Goal: Transaction & Acquisition: Purchase product/service

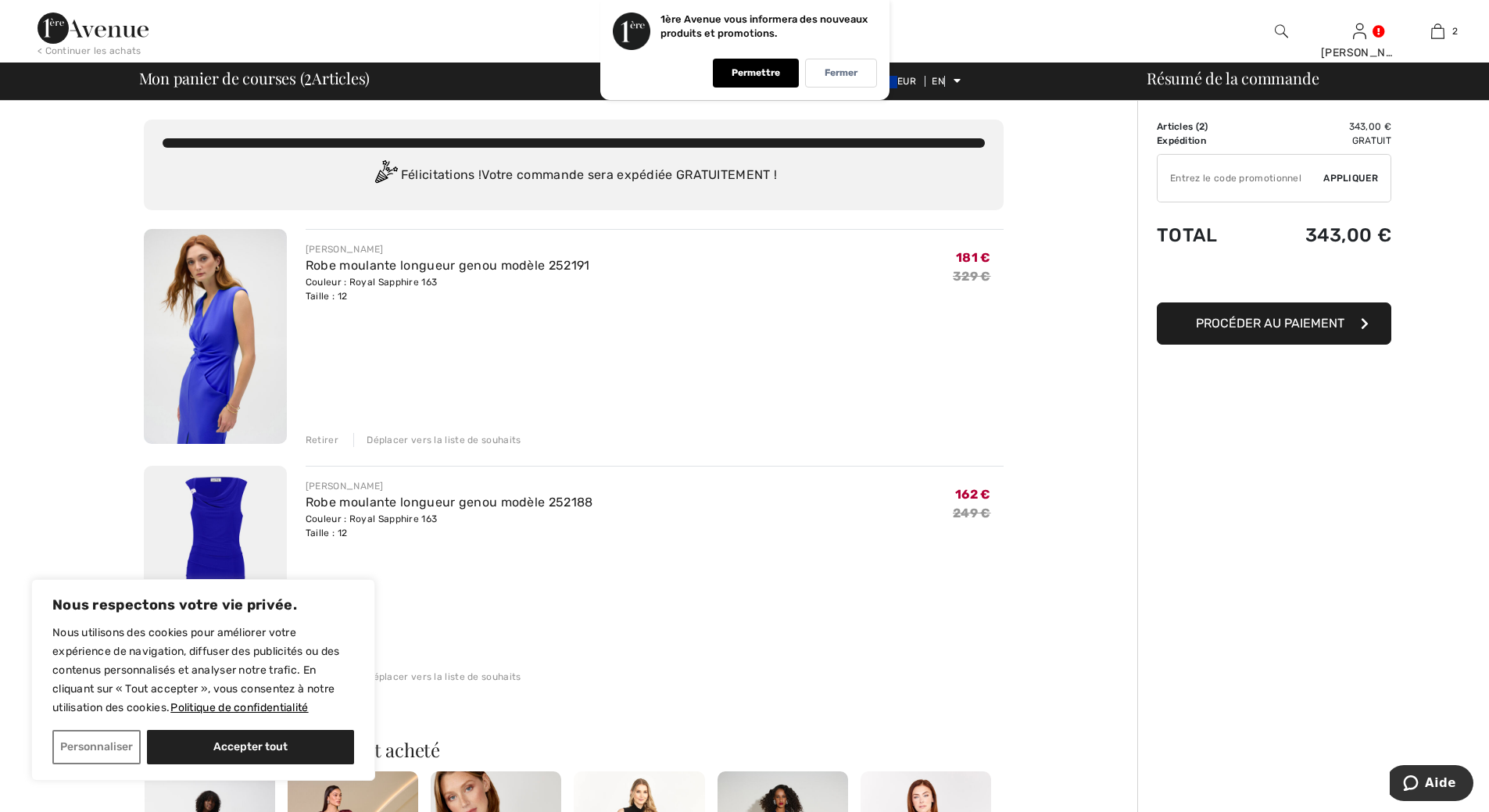
click at [221, 379] on img at bounding box center [215, 336] width 143 height 215
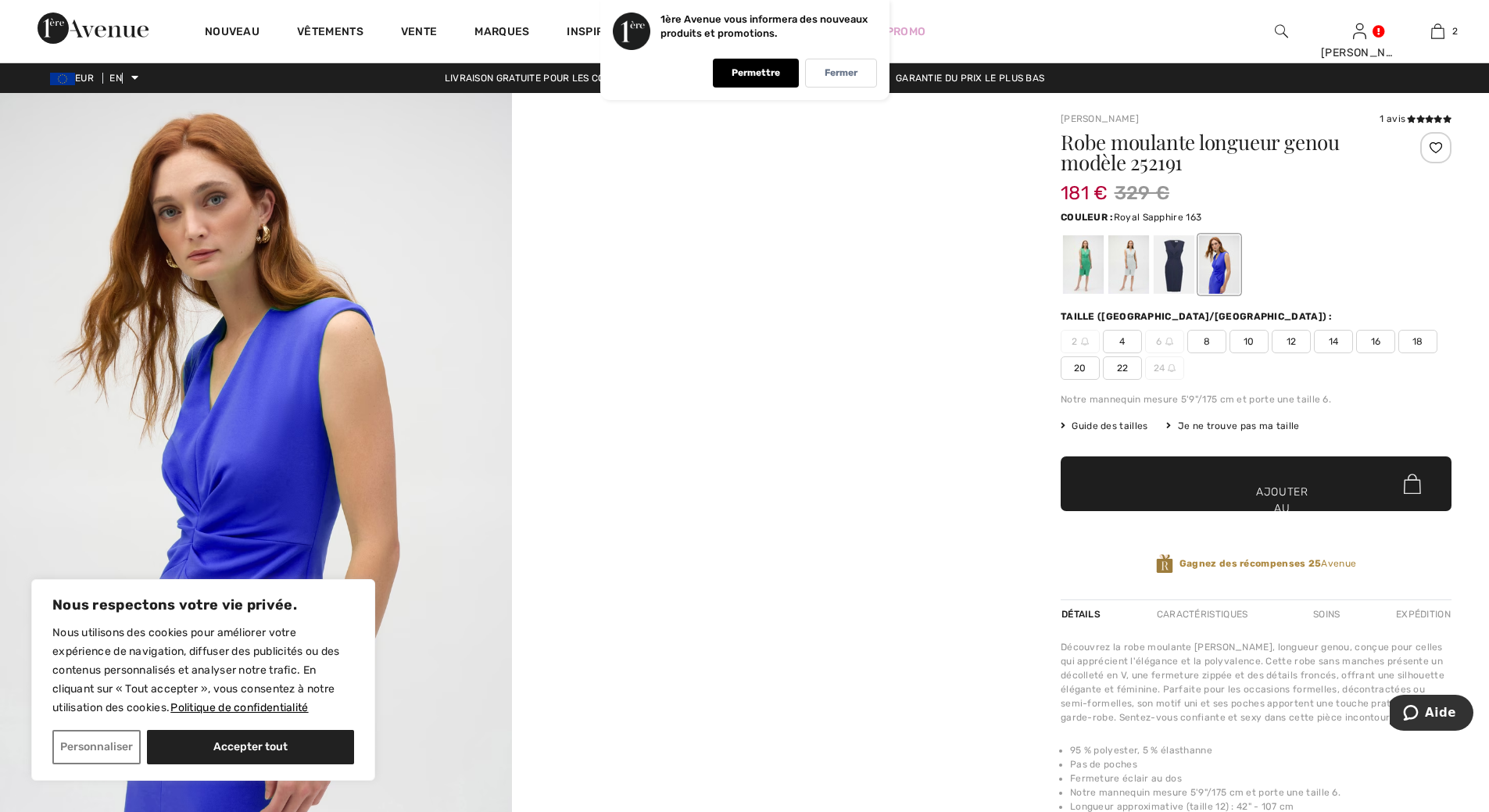
click at [254, 423] on img at bounding box center [255, 476] width 512 height 766
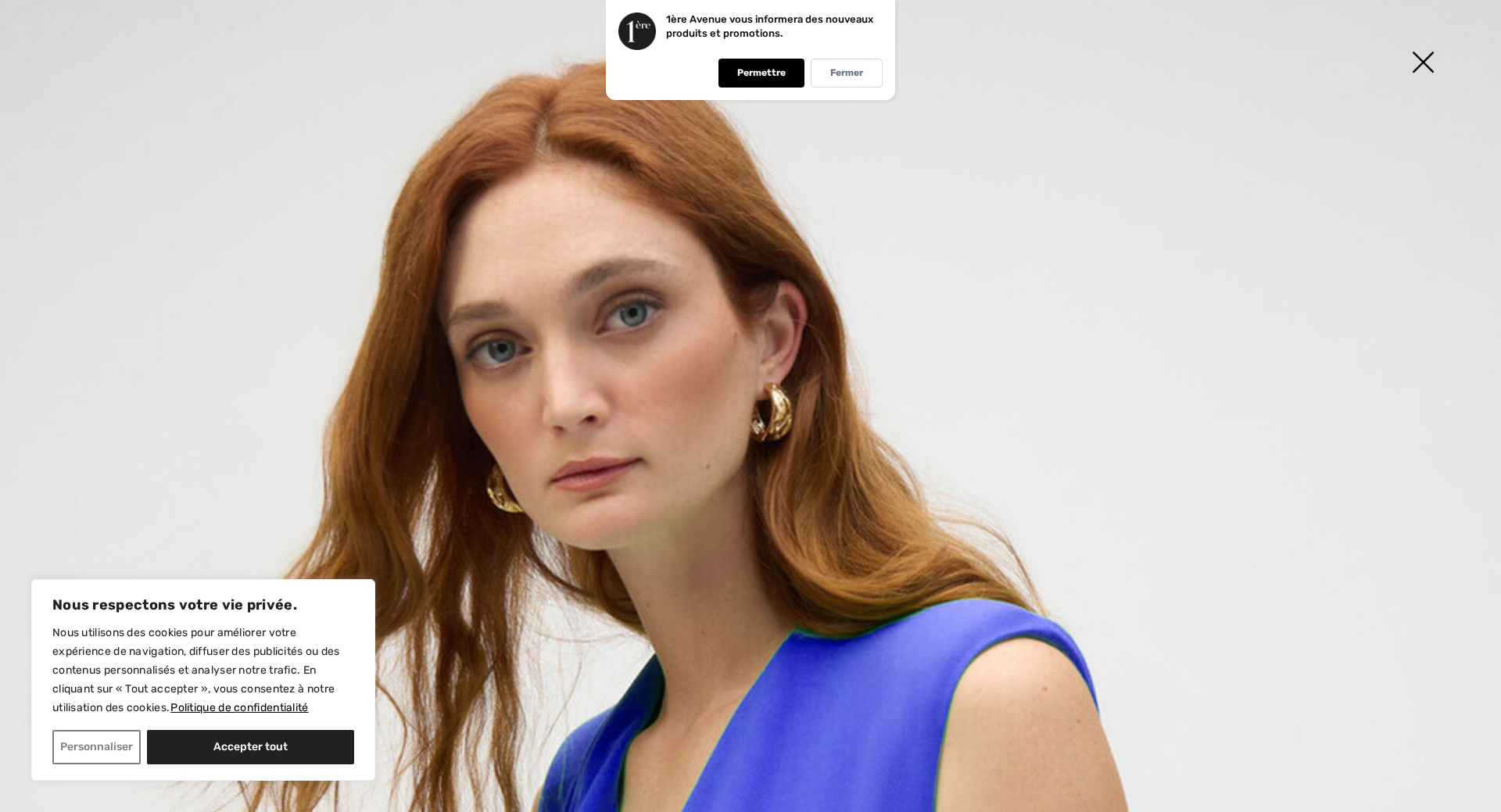
click at [1420, 62] on img at bounding box center [1422, 64] width 78 height 81
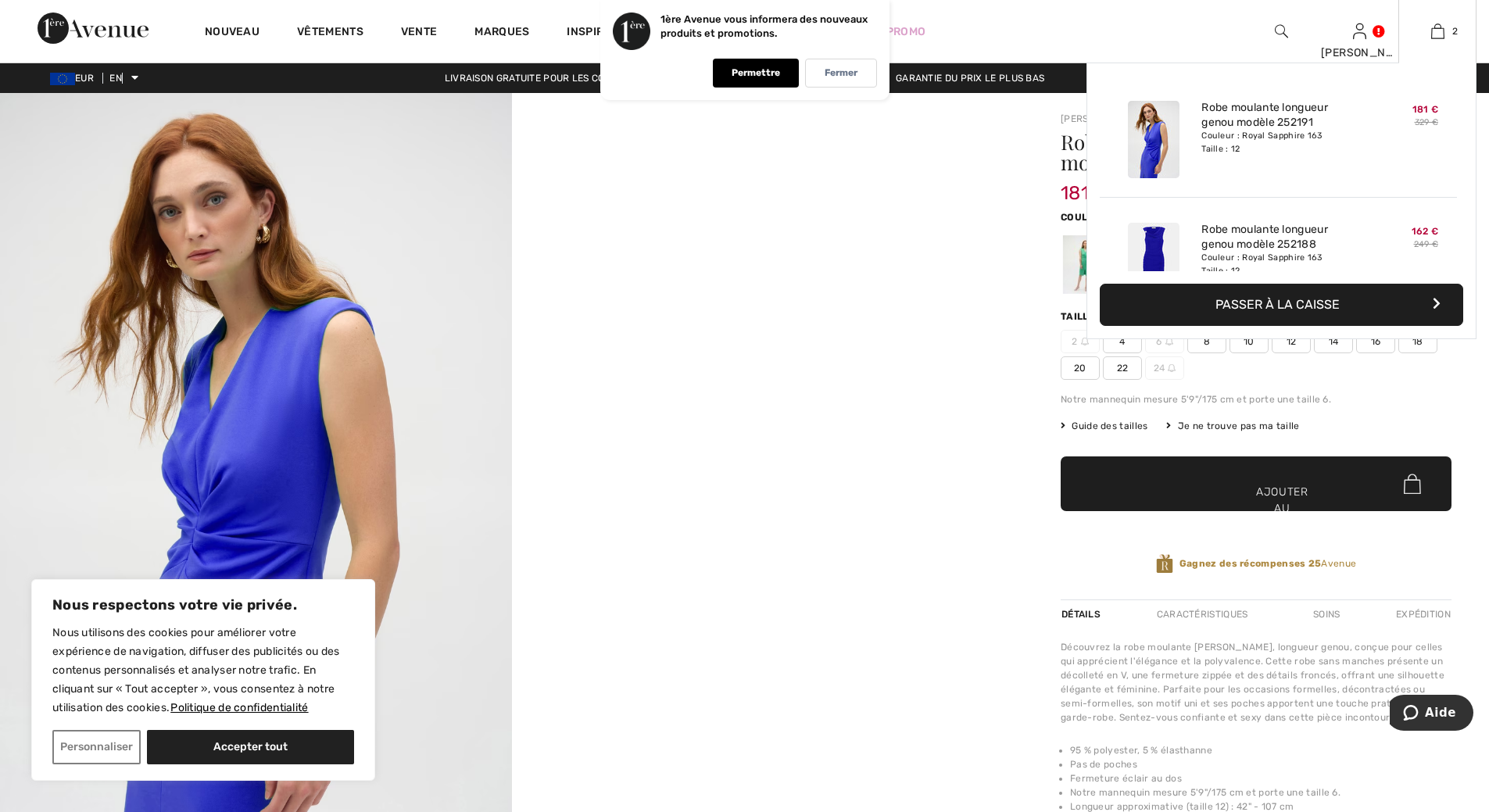
click at [1156, 252] on img at bounding box center [1154, 261] width 51 height 78
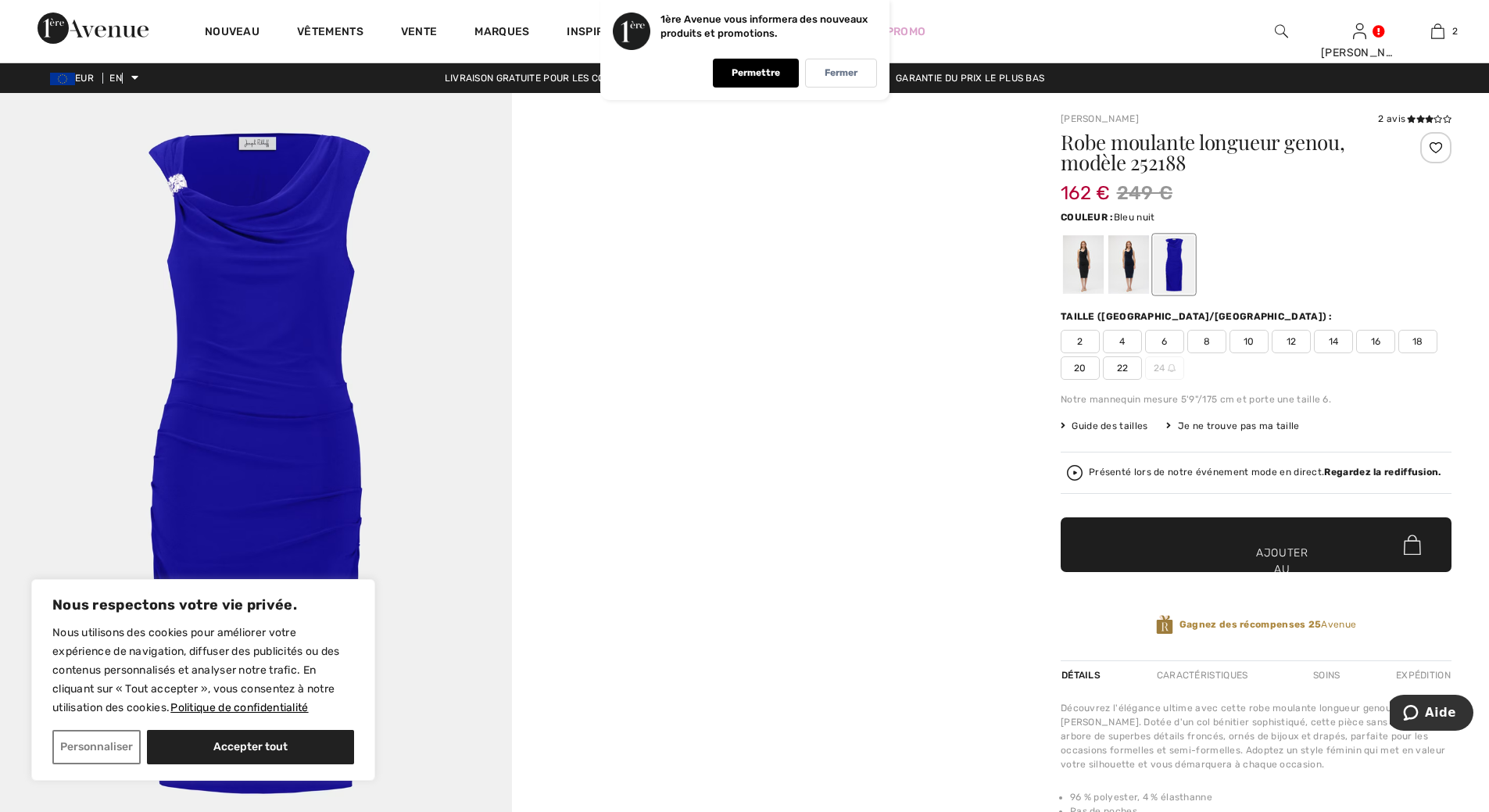
click at [1129, 266] on div at bounding box center [1128, 265] width 40 height 59
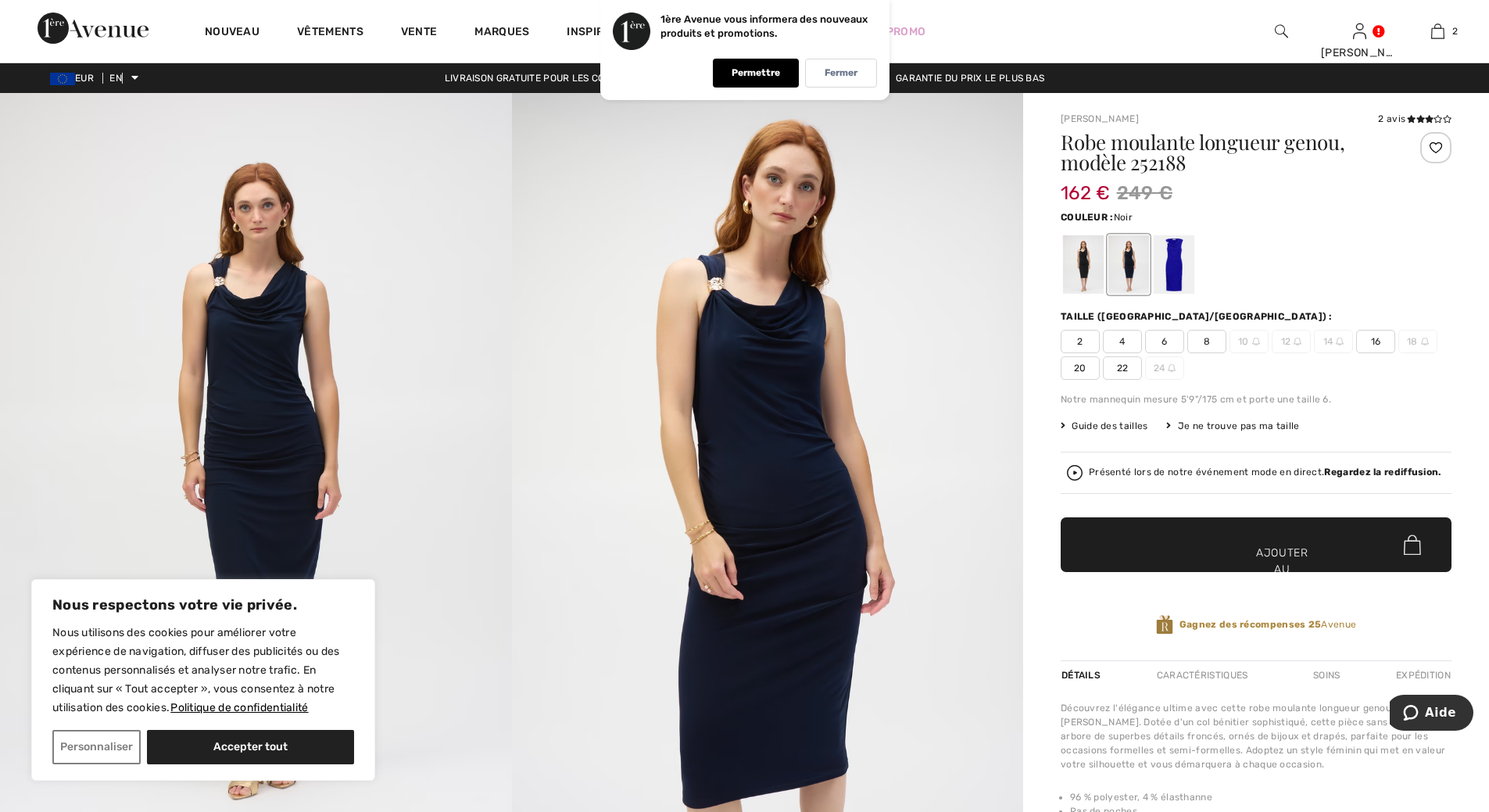
click at [1081, 266] on div at bounding box center [1083, 265] width 40 height 59
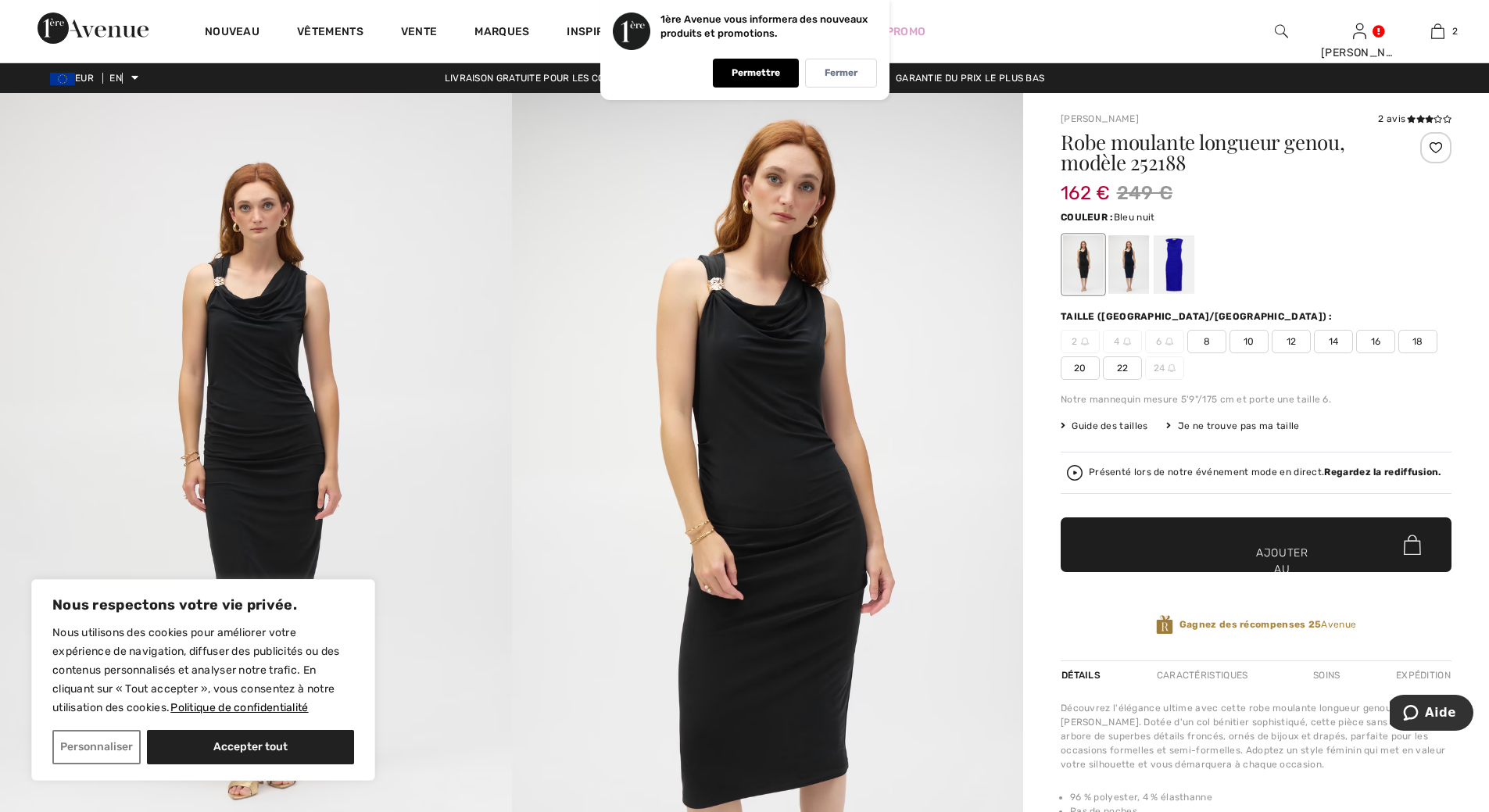
click at [1129, 265] on div at bounding box center [1128, 265] width 40 height 59
